Goal: Find specific page/section: Find specific page/section

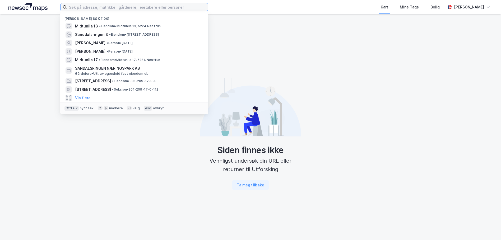
click at [105, 8] on input at bounding box center [137, 7] width 141 height 8
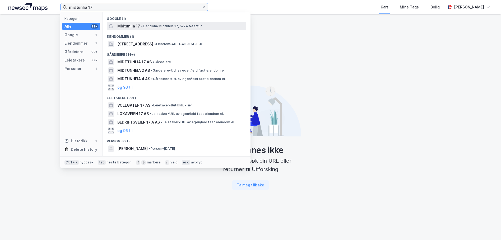
type input "midtunlia 17"
click at [141, 28] on span "•" at bounding box center [142, 26] width 2 height 4
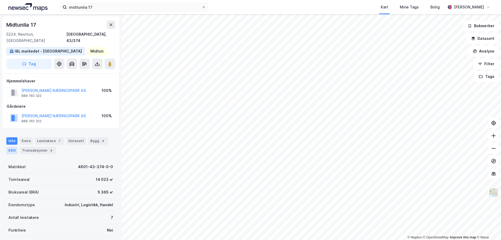
click at [11, 147] on div "ESG" at bounding box center [11, 150] width 11 height 7
